Goal: Task Accomplishment & Management: Manage account settings

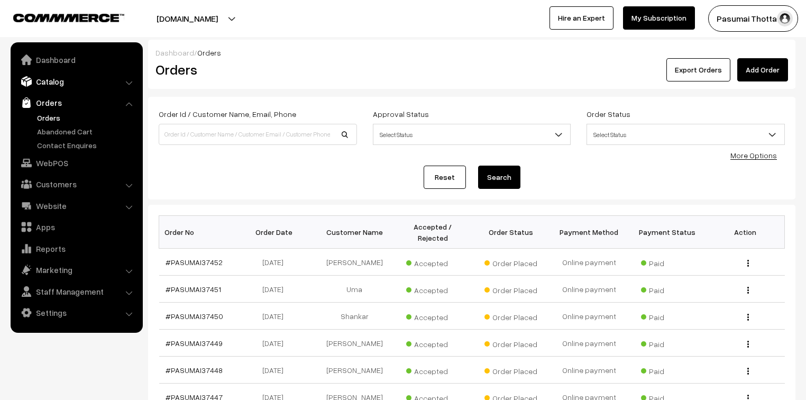
click at [67, 76] on link "Catalog" at bounding box center [76, 81] width 126 height 19
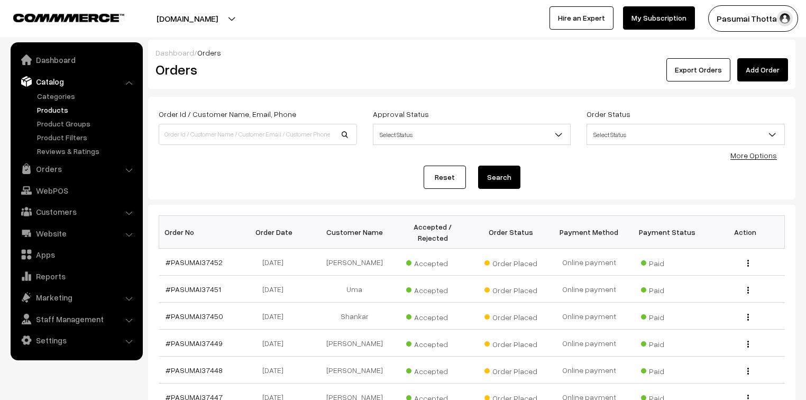
click at [68, 109] on link "Products" at bounding box center [86, 109] width 105 height 11
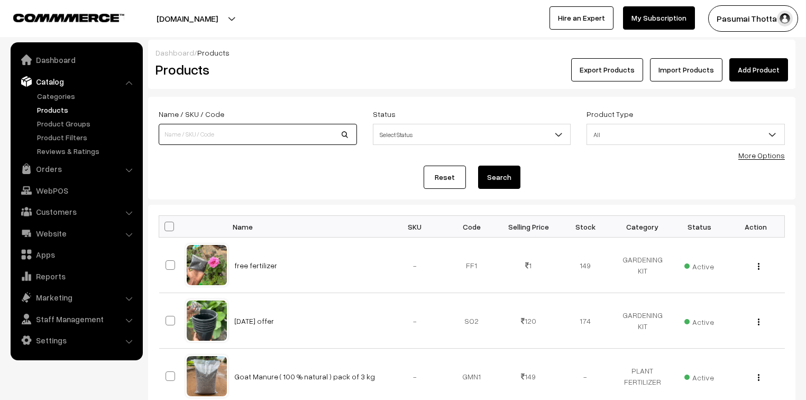
click at [203, 134] on input at bounding box center [258, 134] width 198 height 21
type input "Adenium plant (buy 5 get 1 plant free ) Mixing colour"
click at [497, 183] on button "Search" at bounding box center [499, 176] width 42 height 23
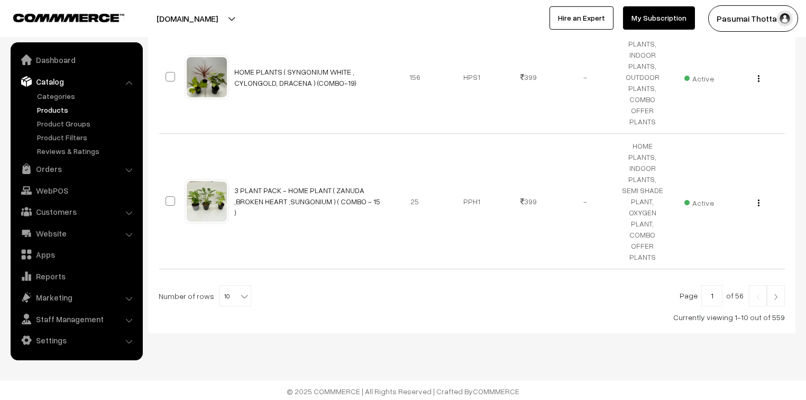
scroll to position [723, 0]
click at [243, 293] on b at bounding box center [244, 295] width 11 height 11
select select "60"
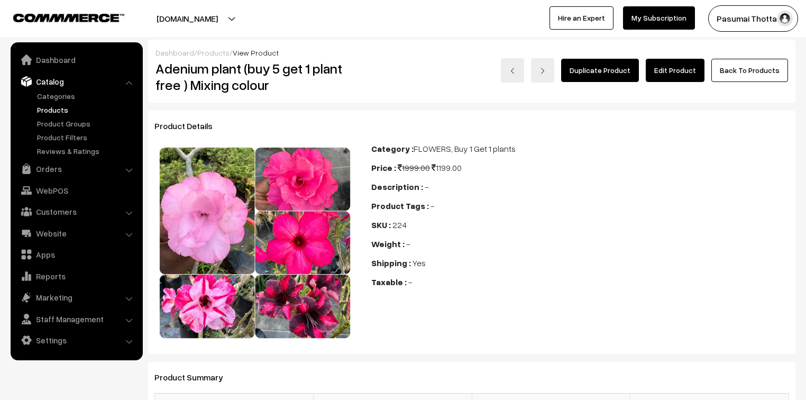
click at [664, 66] on link "Edit Product" at bounding box center [675, 70] width 59 height 23
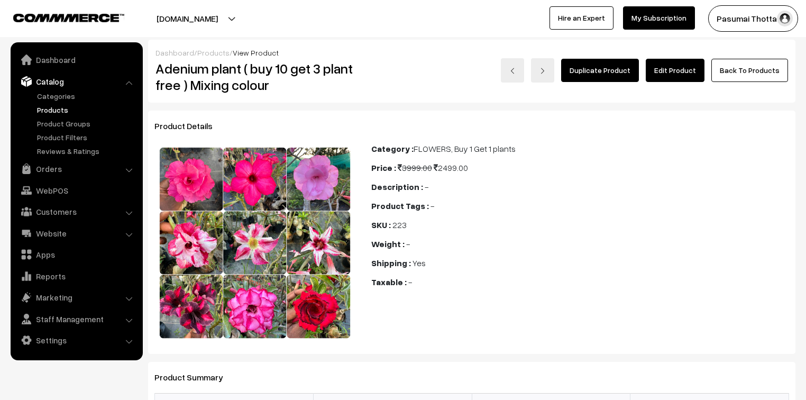
click at [677, 66] on link "Edit Product" at bounding box center [675, 70] width 59 height 23
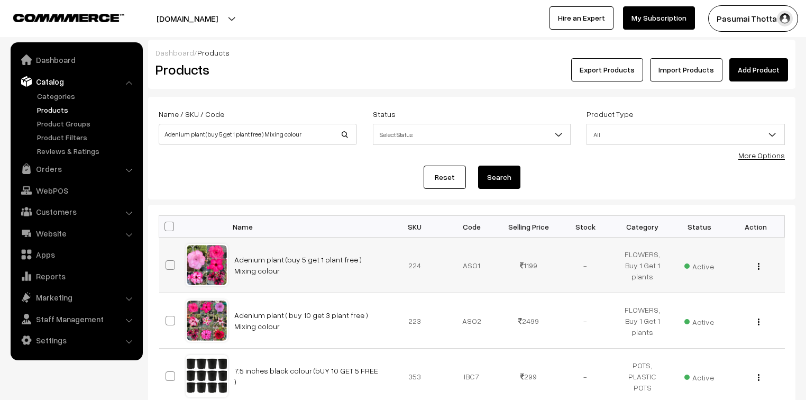
click at [759, 266] on button "button" at bounding box center [758, 266] width 3 height 8
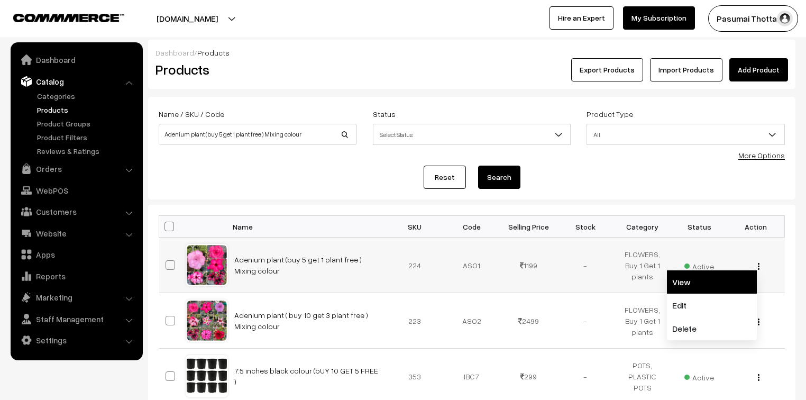
click at [676, 283] on link "View" at bounding box center [712, 281] width 90 height 23
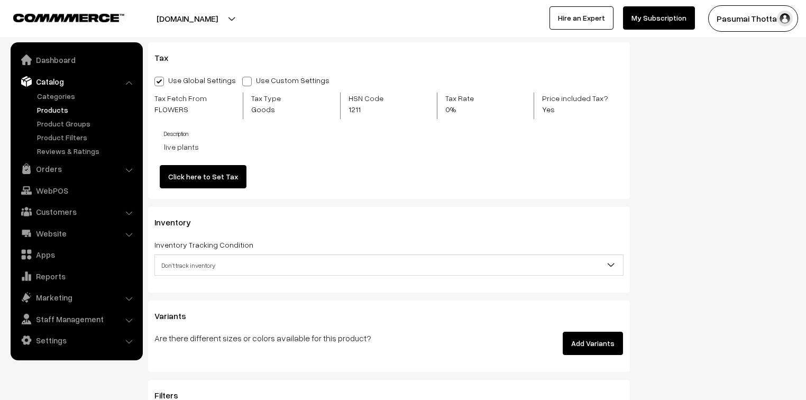
scroll to position [1057, 0]
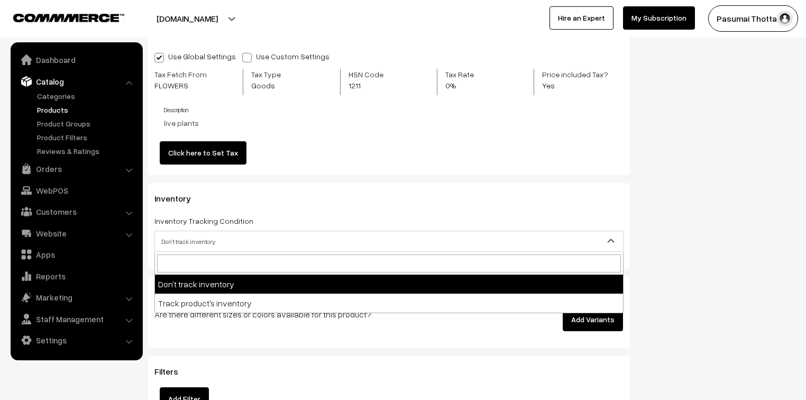
click at [305, 239] on span "Don't track inventory" at bounding box center [389, 241] width 468 height 19
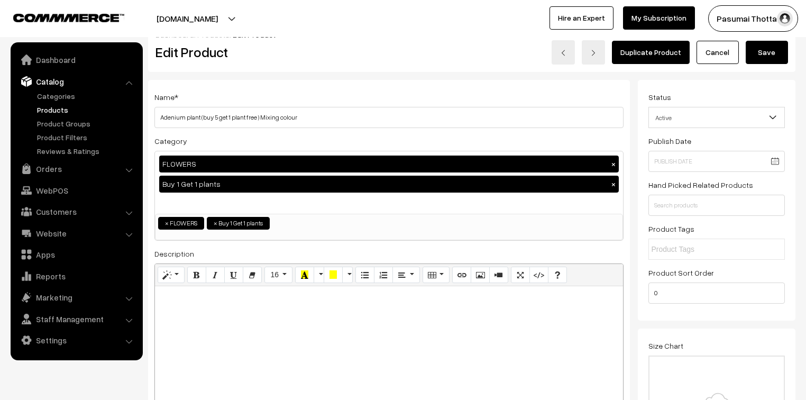
scroll to position [0, 0]
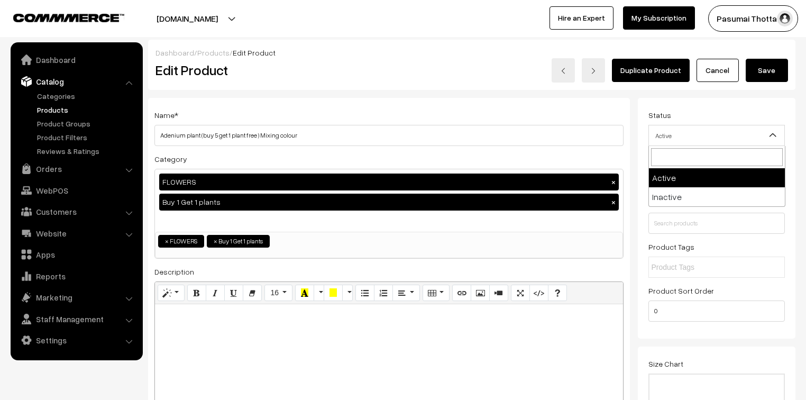
click at [661, 139] on span "Active" at bounding box center [717, 135] width 136 height 19
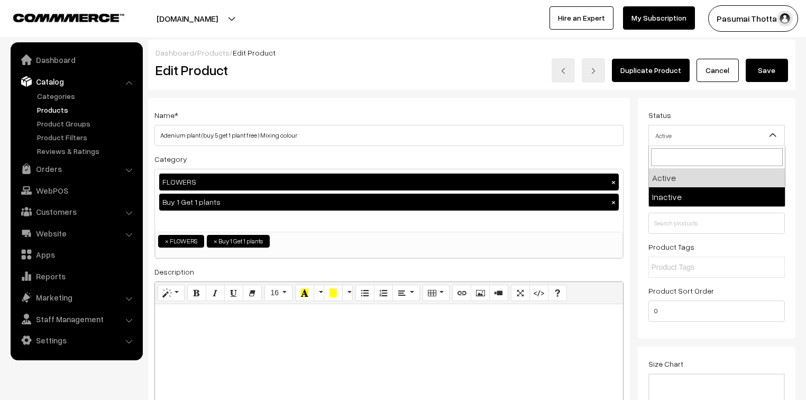
select select "2"
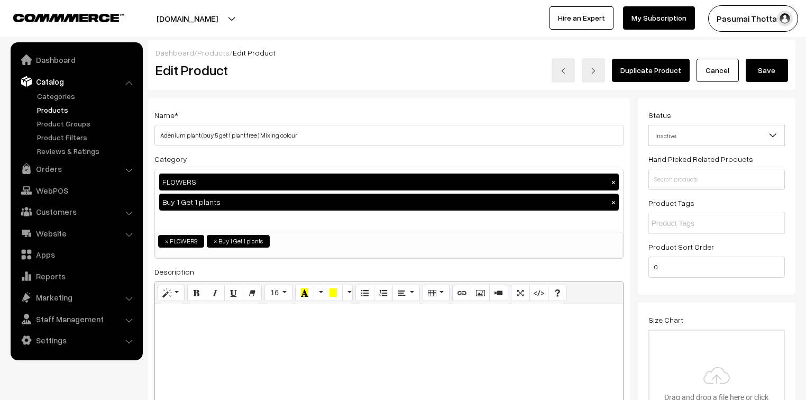
click at [772, 68] on button "Save" at bounding box center [766, 70] width 42 height 23
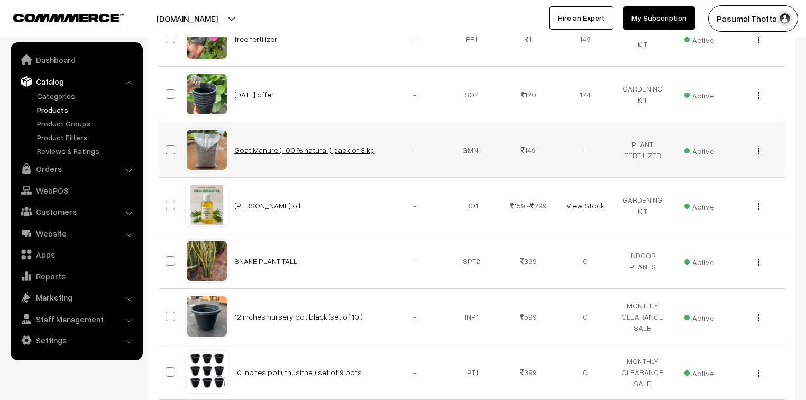
scroll to position [381, 0]
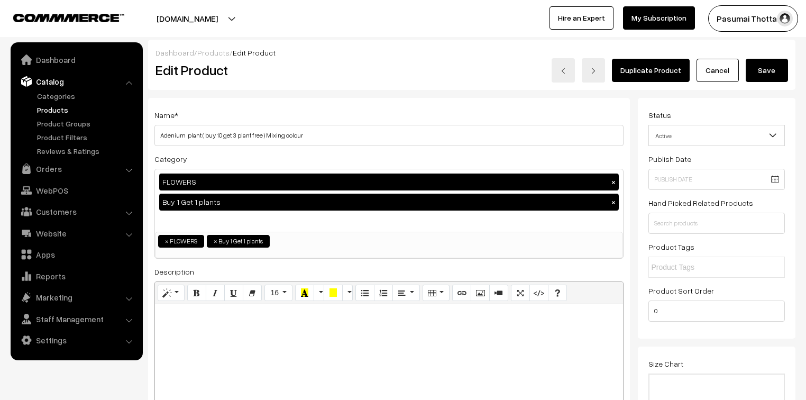
click at [721, 132] on span "Active" at bounding box center [717, 135] width 136 height 19
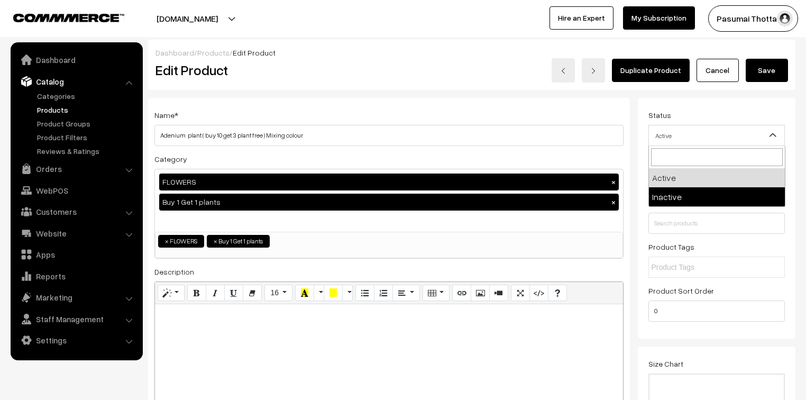
select select "2"
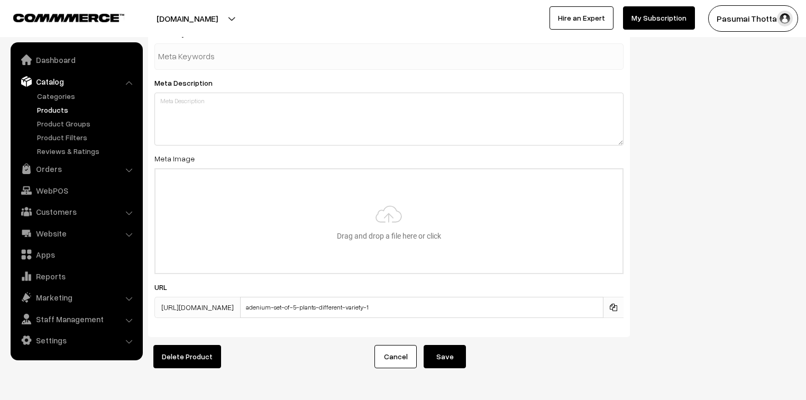
scroll to position [1593, 0]
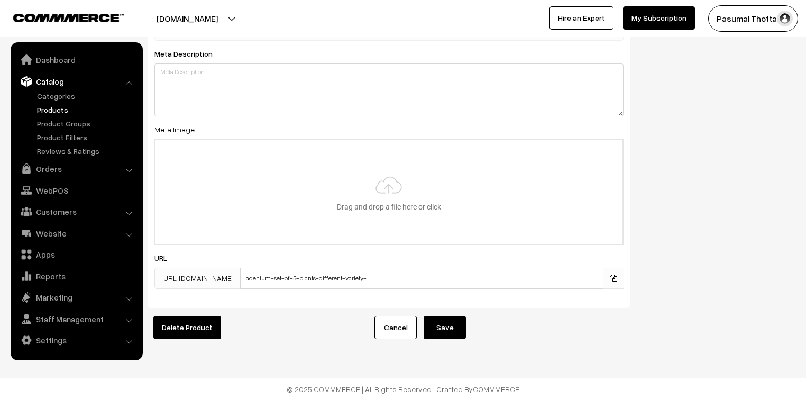
click at [448, 317] on button "Save" at bounding box center [444, 327] width 42 height 23
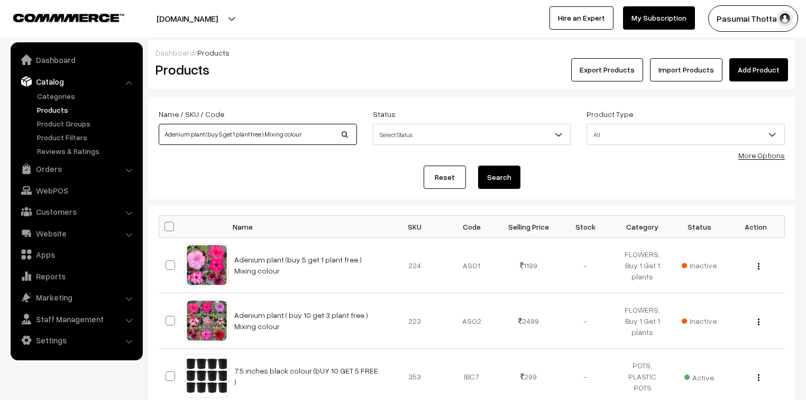
click at [299, 132] on input "Adenium plant (buy 5 get 1 plant free ) Mixing colour" at bounding box center [258, 134] width 198 height 21
type input "adenium buy1 get 1"
click at [508, 176] on button "Search" at bounding box center [499, 176] width 42 height 23
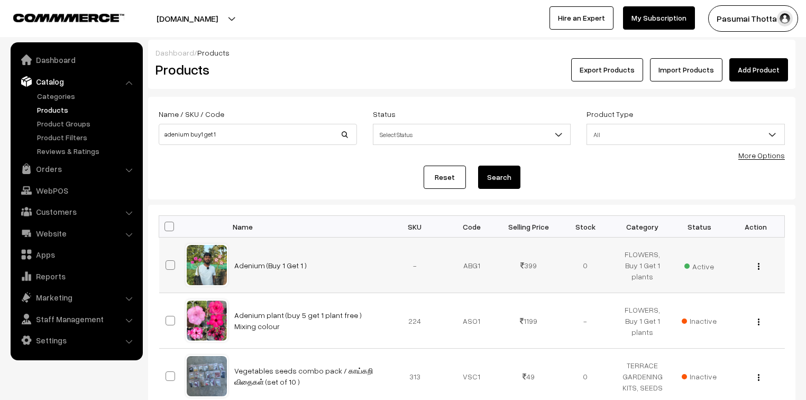
click at [757, 268] on button "button" at bounding box center [758, 266] width 3 height 8
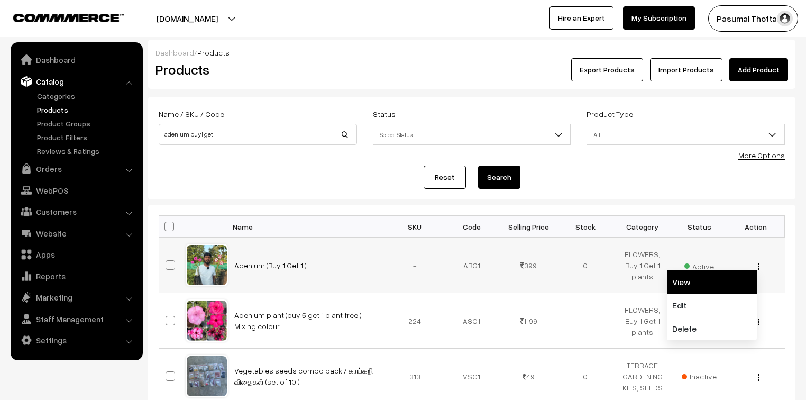
click at [686, 283] on link "View" at bounding box center [712, 281] width 90 height 23
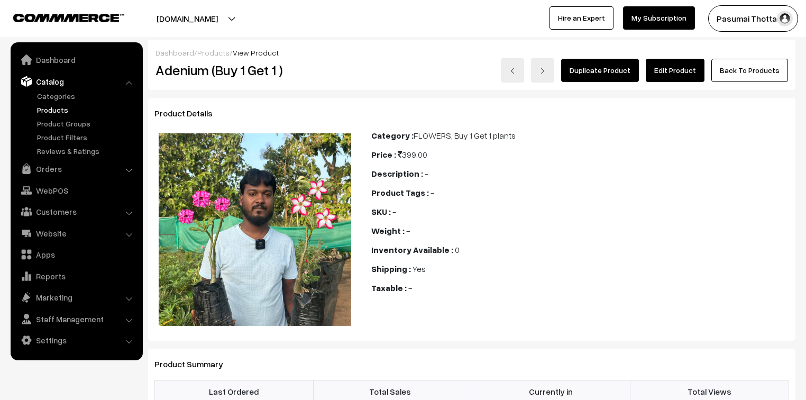
click at [679, 74] on link "Edit Product" at bounding box center [675, 70] width 59 height 23
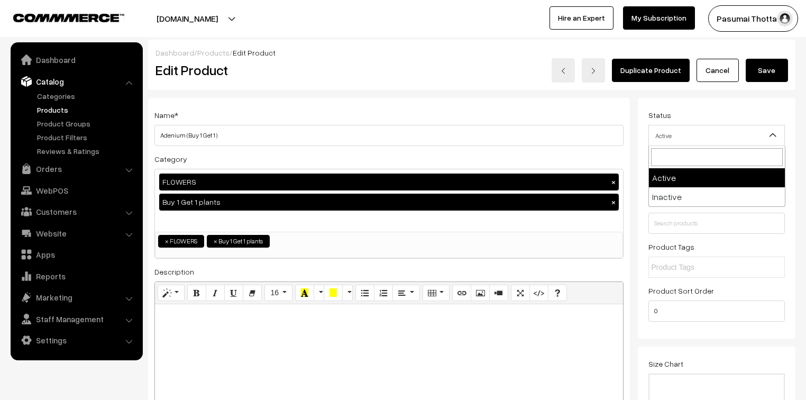
click at [705, 128] on span "Active" at bounding box center [717, 135] width 136 height 19
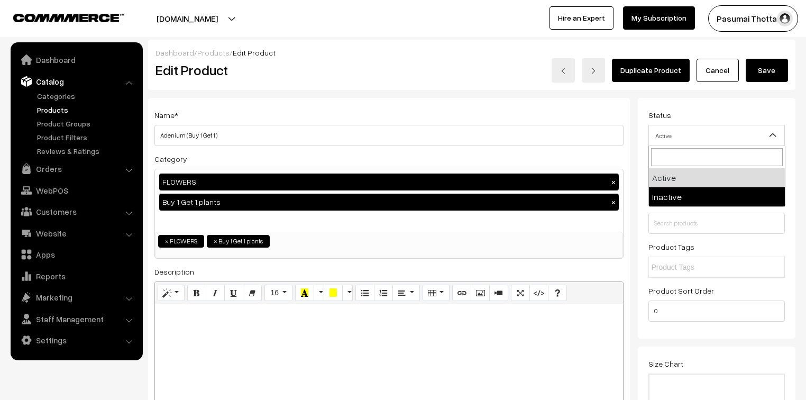
select select "2"
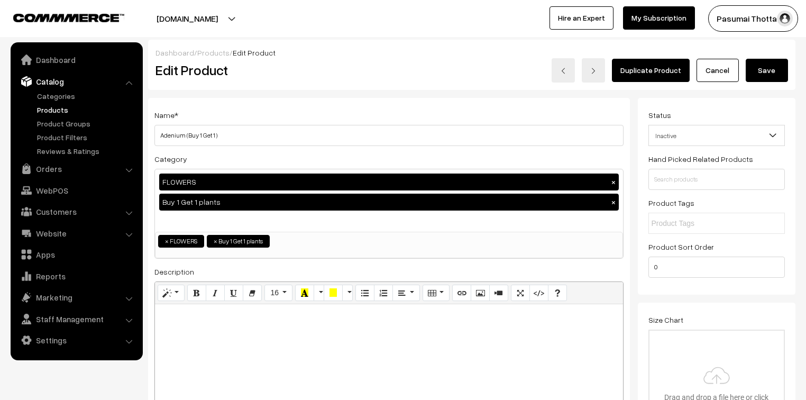
click at [760, 75] on button "Save" at bounding box center [766, 70] width 42 height 23
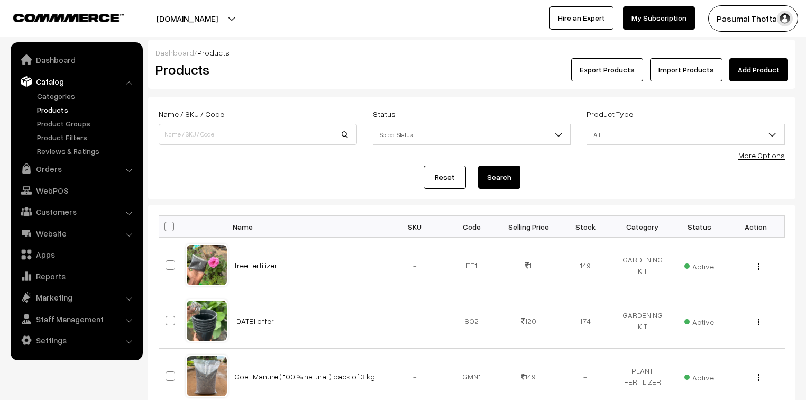
click at [54, 112] on link "Products" at bounding box center [86, 109] width 105 height 11
click at [49, 173] on link "Orders" at bounding box center [76, 168] width 126 height 19
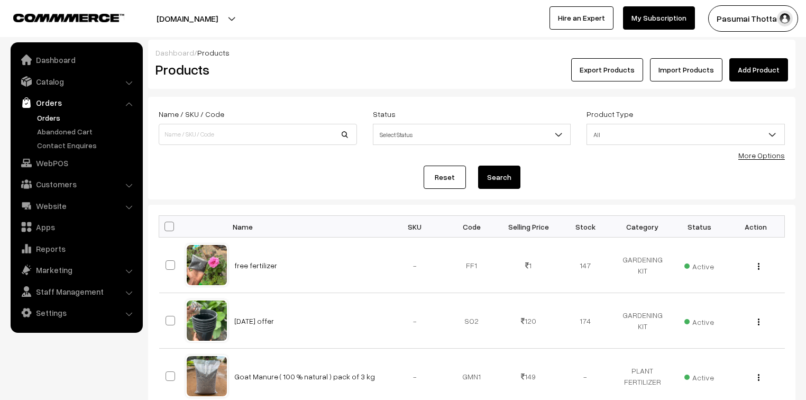
click at [44, 121] on link "Orders" at bounding box center [86, 117] width 105 height 11
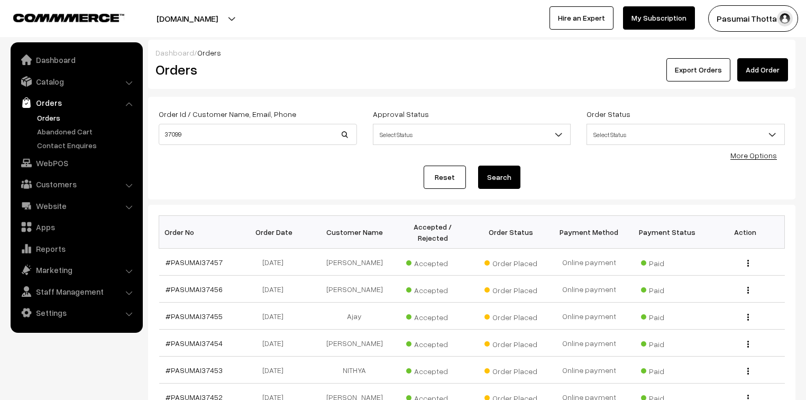
type input "37099"
click at [478, 165] on button "Search" at bounding box center [499, 176] width 42 height 23
